Goal: Navigation & Orientation: Find specific page/section

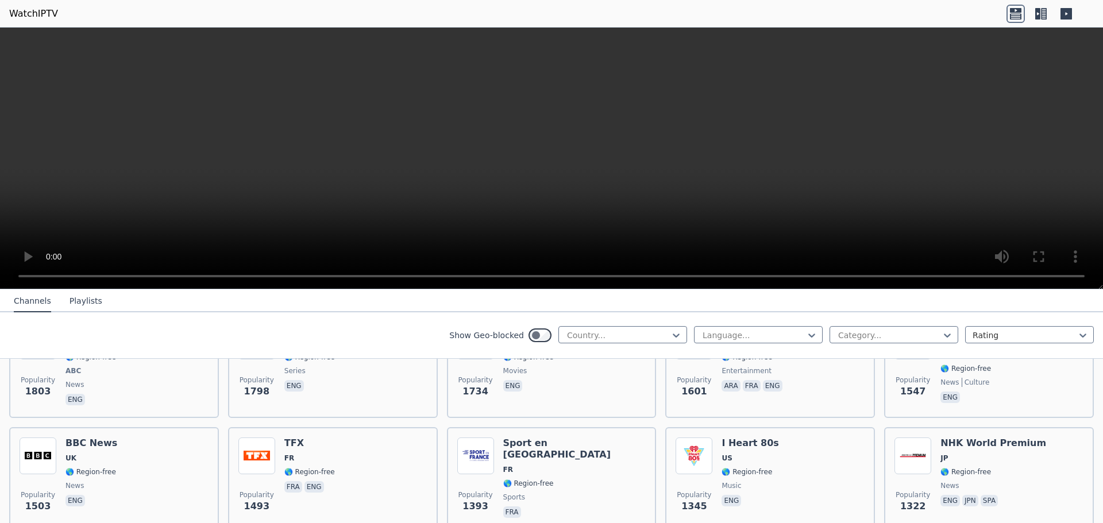
scroll to position [804, 0]
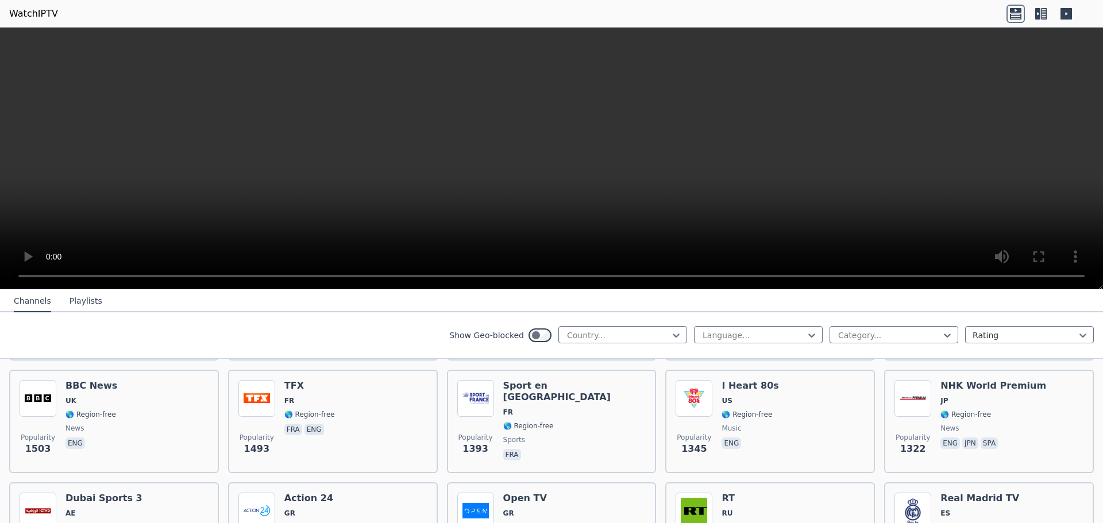
click at [1041, 16] on icon at bounding box center [1044, 13] width 6 height 11
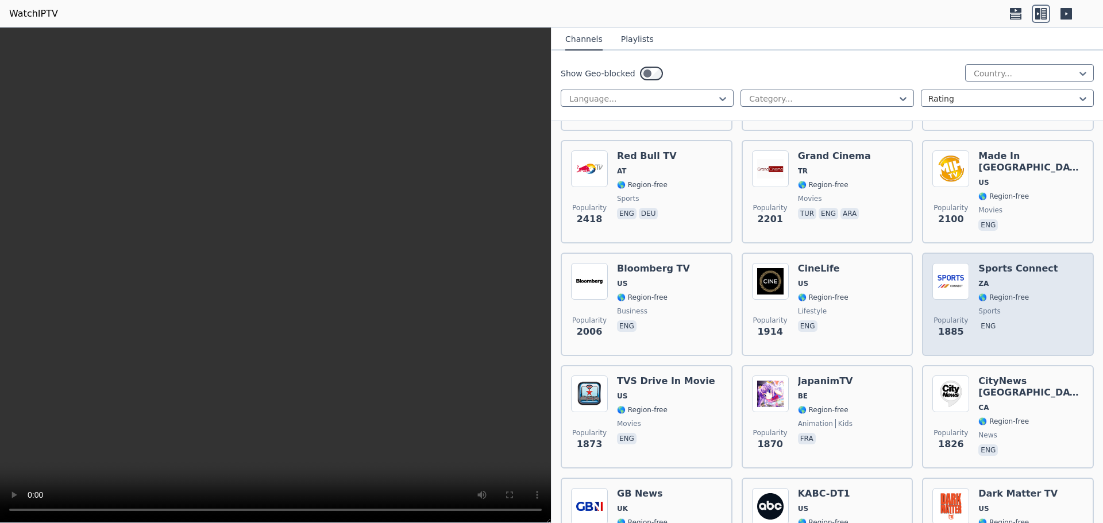
scroll to position [632, 0]
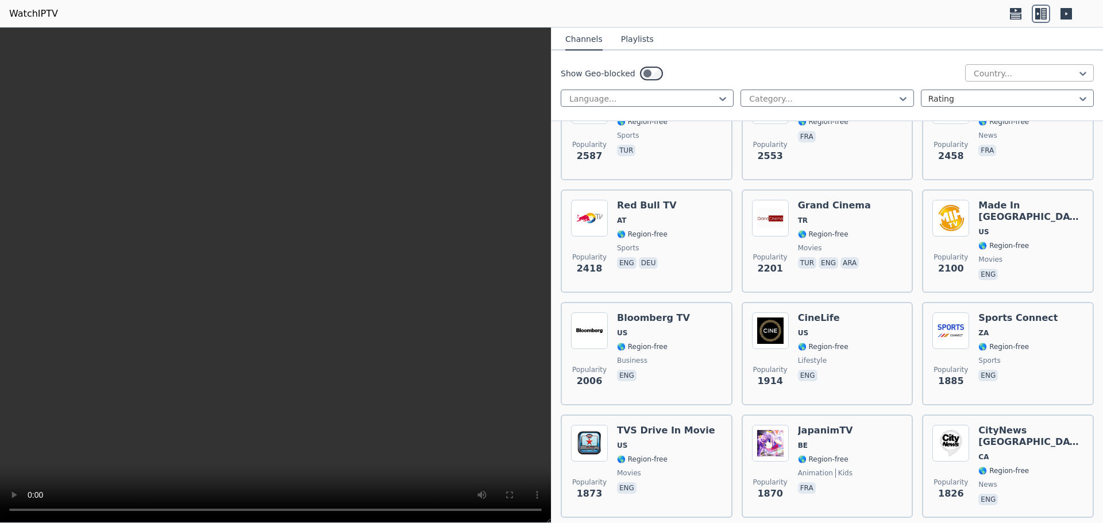
click at [1022, 73] on div at bounding box center [1024, 73] width 105 height 11
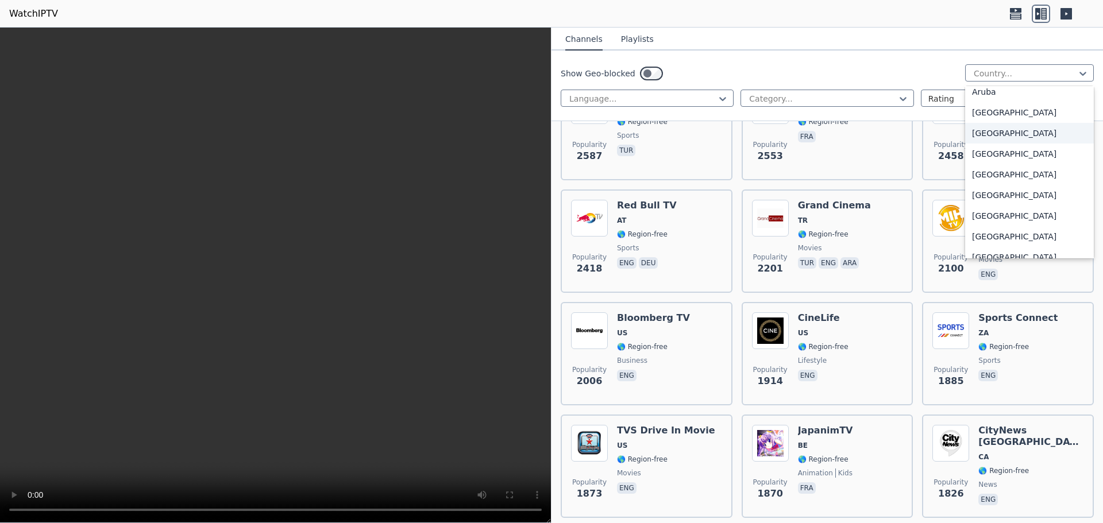
scroll to position [230, 0]
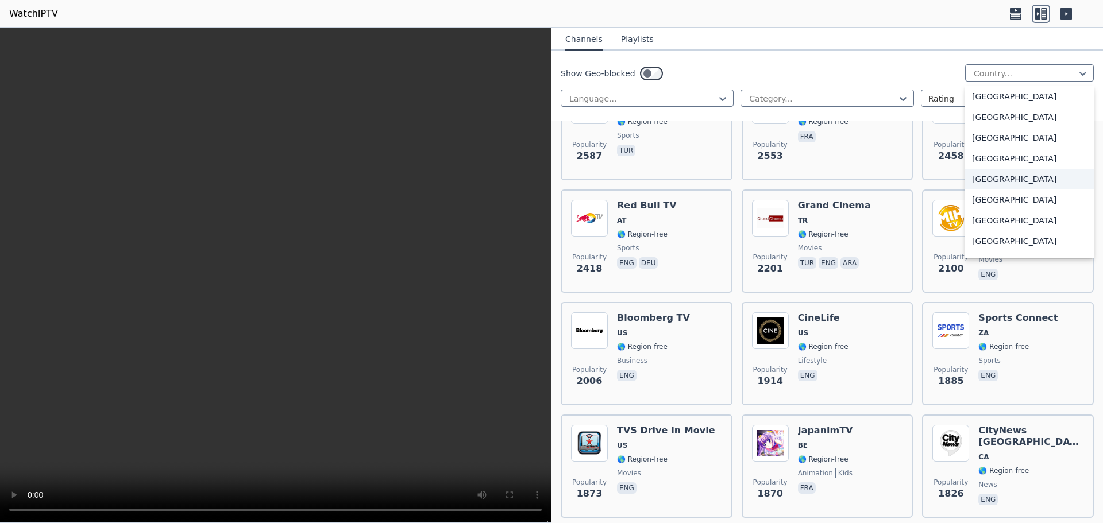
click at [984, 178] on div "[GEOGRAPHIC_DATA]" at bounding box center [1029, 179] width 129 height 21
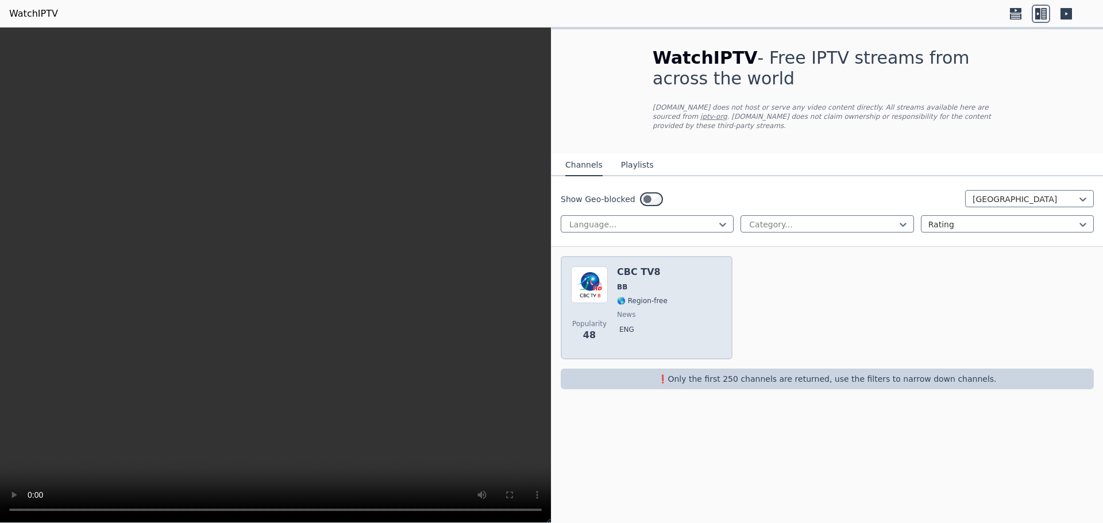
click at [610, 276] on div "Popularity 48 CBC TV8 BB 🌎 Region-free news eng" at bounding box center [646, 307] width 151 height 83
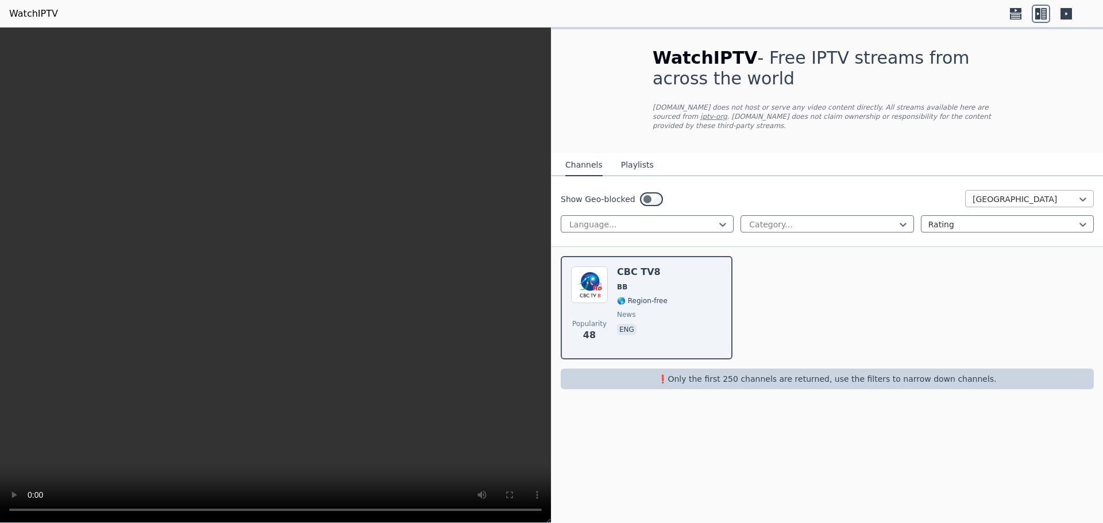
click at [1018, 194] on div at bounding box center [1024, 199] width 105 height 11
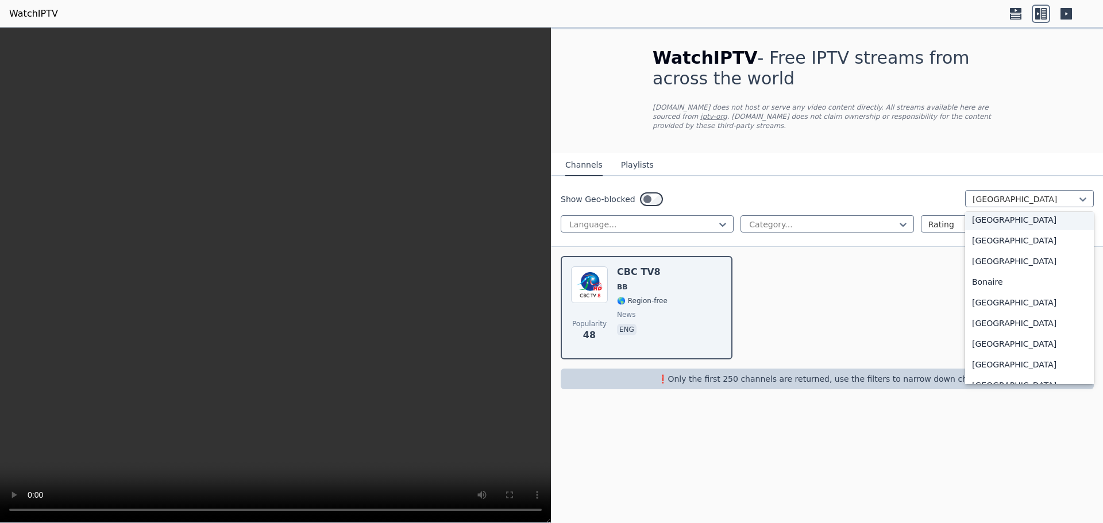
scroll to position [455, 0]
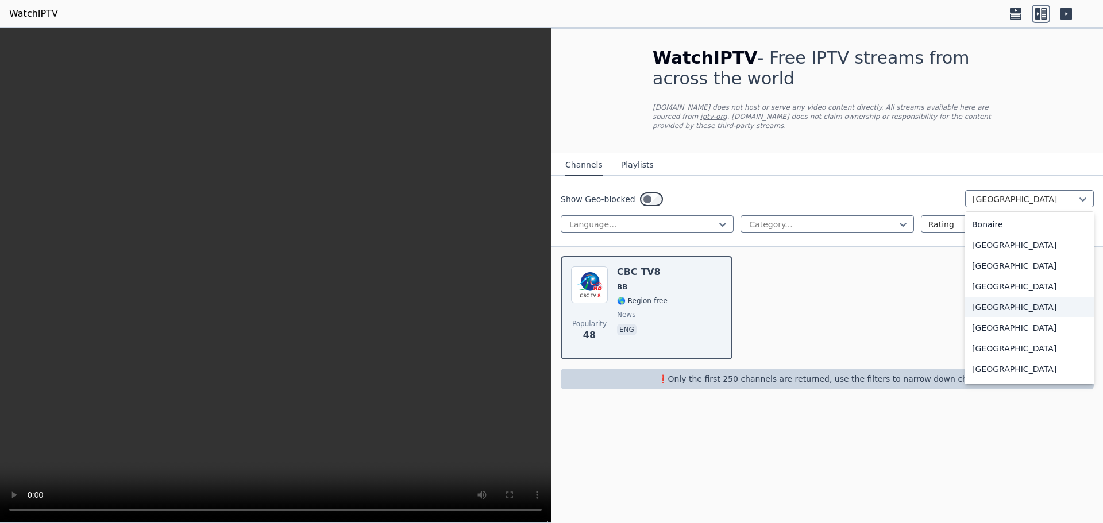
click at [1012, 297] on div "[GEOGRAPHIC_DATA]" at bounding box center [1029, 307] width 129 height 21
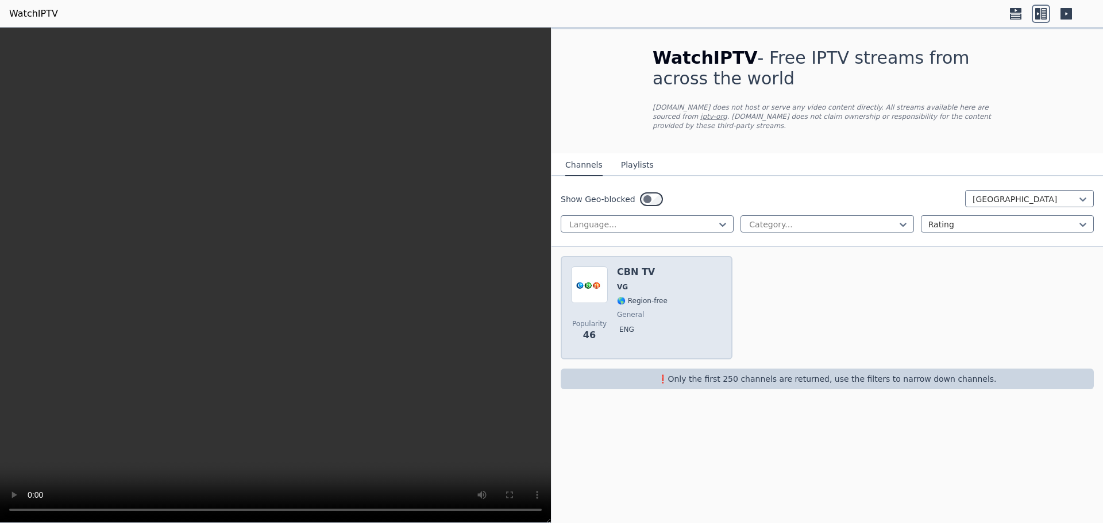
click at [659, 283] on span "VG" at bounding box center [642, 287] width 51 height 9
